Goal: Task Accomplishment & Management: Manage account settings

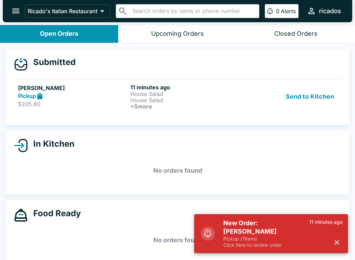
click at [322, 90] on button "Send to Kitchen" at bounding box center [310, 97] width 54 height 26
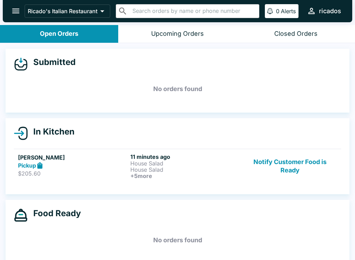
click at [173, 159] on h6 "11 minutes ago" at bounding box center [186, 156] width 110 height 7
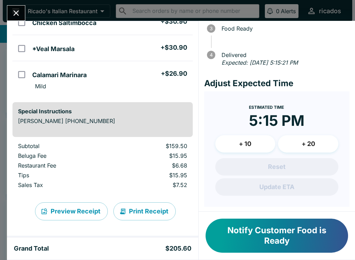
scroll to position [186, 0]
click at [155, 210] on button "Print Receipt" at bounding box center [145, 211] width 62 height 18
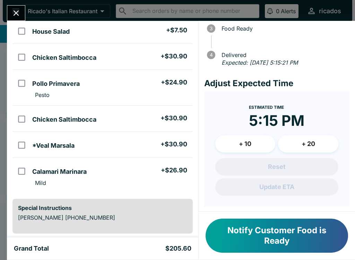
scroll to position [91, 0]
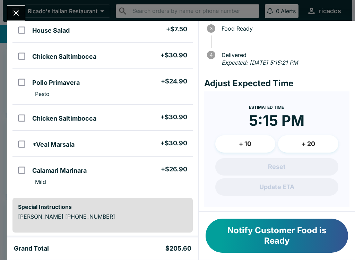
click at [296, 235] on button "Notify Customer Food is Ready" at bounding box center [277, 235] width 143 height 34
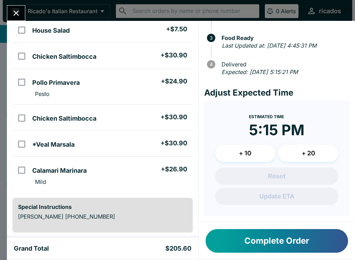
scroll to position [60, 0]
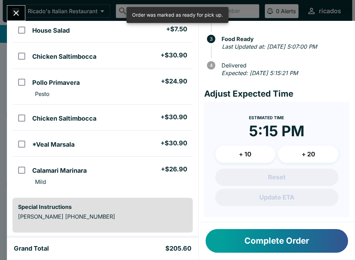
click at [21, 13] on icon "Close" at bounding box center [15, 12] width 9 height 9
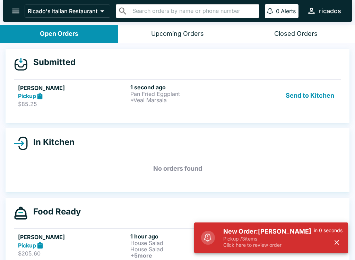
click at [309, 94] on button "Send to Kitchen" at bounding box center [310, 96] width 54 height 24
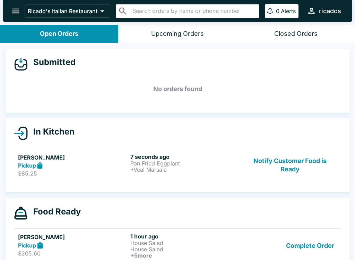
click at [298, 154] on button "Notify Customer Food is Ready" at bounding box center [290, 165] width 94 height 24
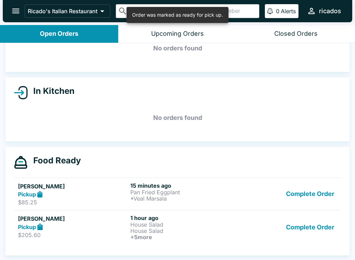
click at [310, 228] on button "Complete Order" at bounding box center [311, 227] width 54 height 26
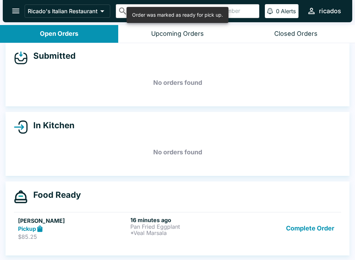
scroll to position [6, 0]
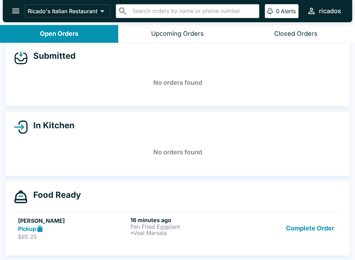
click at [319, 223] on button "Complete Order" at bounding box center [311, 228] width 54 height 24
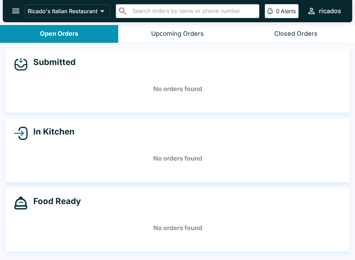
scroll to position [0, 0]
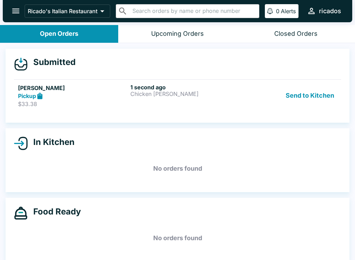
click at [314, 93] on button "Send to Kitchen" at bounding box center [310, 96] width 54 height 24
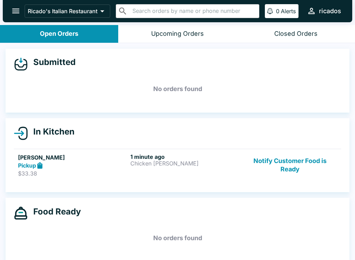
click at [294, 164] on button "Notify Customer Food is Ready" at bounding box center [290, 165] width 94 height 24
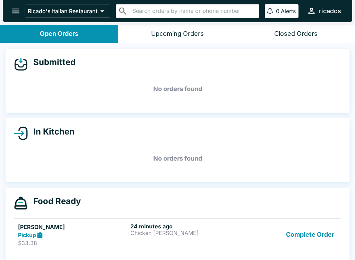
click at [310, 230] on button "Complete Order" at bounding box center [311, 235] width 54 height 24
